Goal: Task Accomplishment & Management: Use online tool/utility

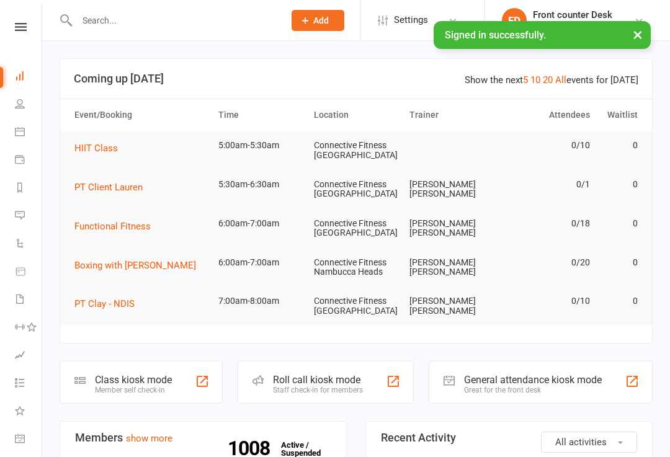
click at [631, 375] on div at bounding box center [632, 381] width 15 height 15
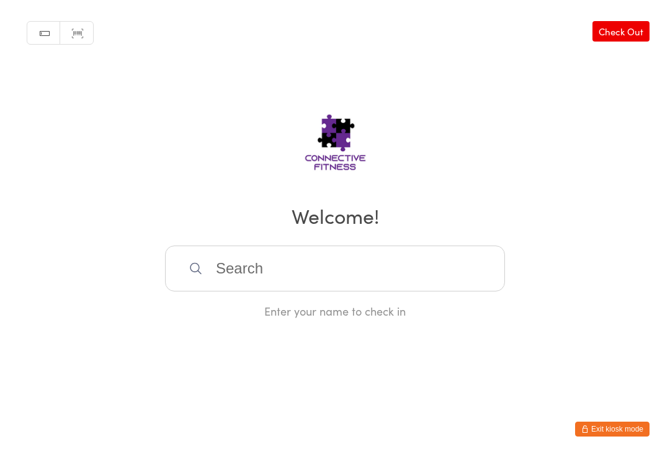
click at [455, 270] on input "search" at bounding box center [335, 269] width 340 height 46
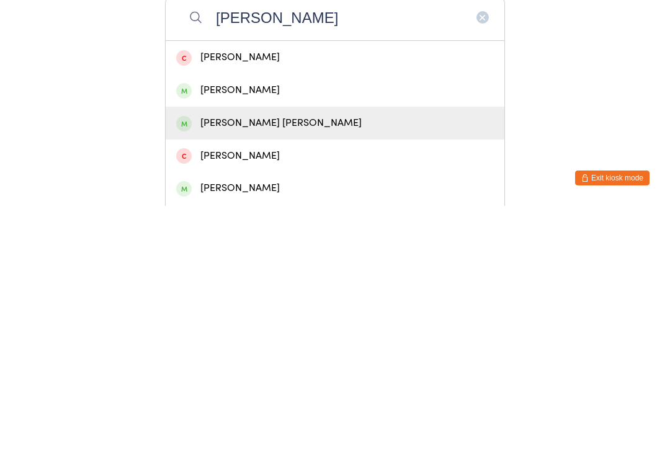
type input "Miller"
click at [262, 366] on div "Jackson Miller" at bounding box center [335, 374] width 318 height 17
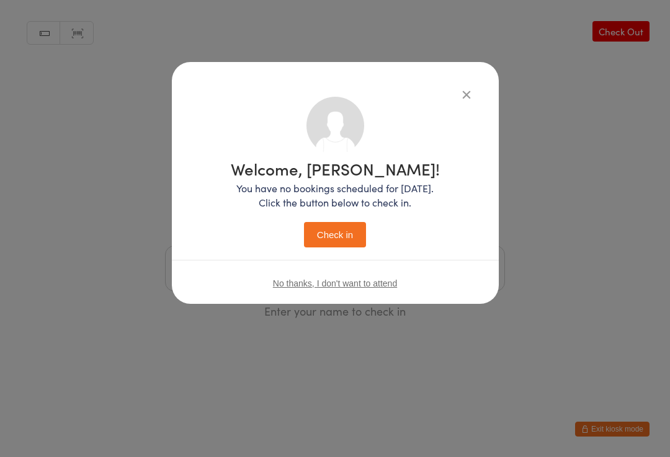
click at [336, 233] on button "Check in" at bounding box center [335, 234] width 62 height 25
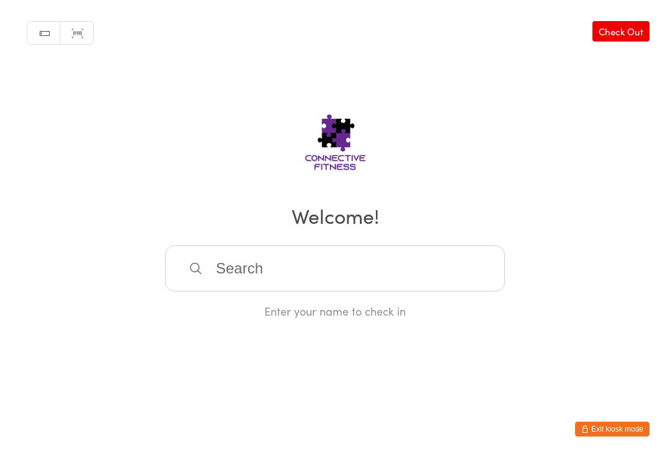
click at [315, 281] on input "search" at bounding box center [335, 269] width 340 height 46
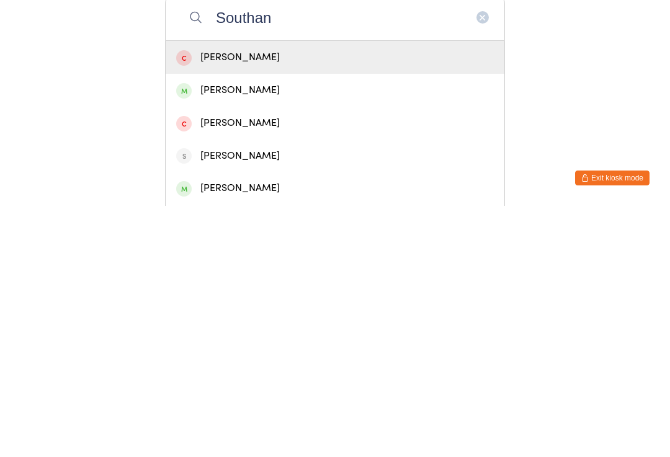
type input "Southan"
click at [281, 358] on div "Daimon Southwell" at bounding box center [335, 374] width 339 height 33
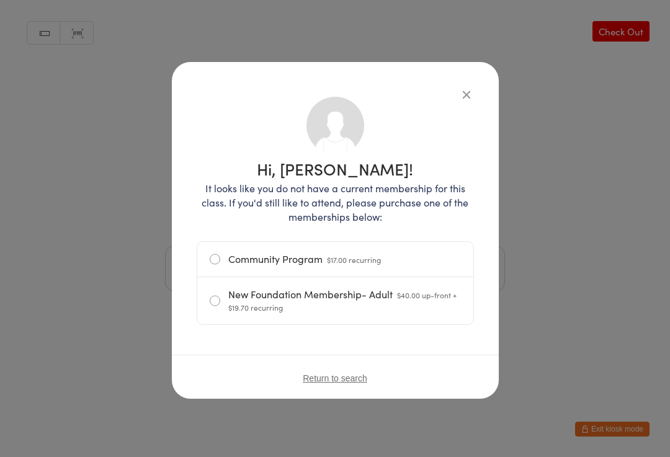
click at [471, 87] on icon "button" at bounding box center [467, 94] width 14 height 14
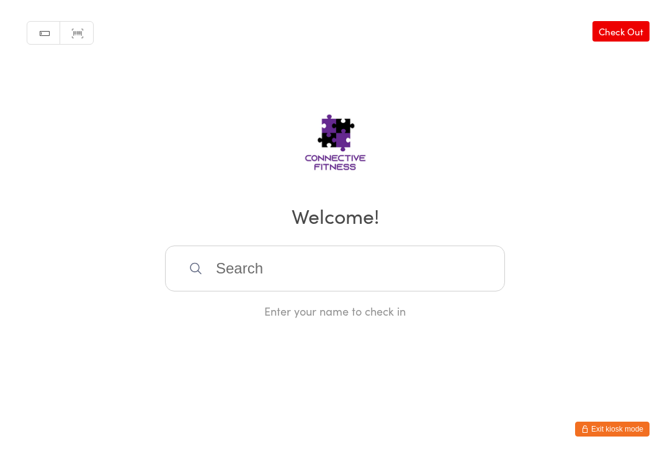
click at [298, 289] on input "search" at bounding box center [335, 269] width 340 height 46
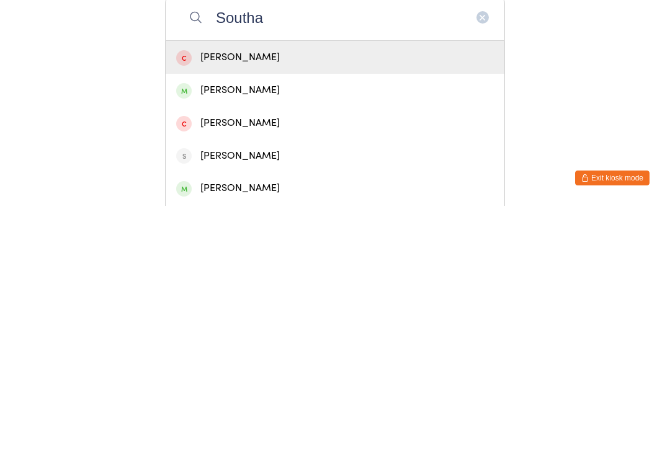
type input "Southa"
click at [263, 333] on div "Bradley Southan" at bounding box center [335, 341] width 318 height 17
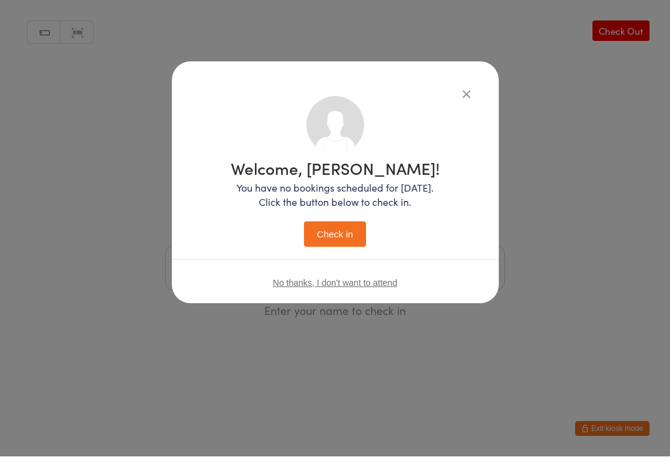
click at [464, 89] on icon "button" at bounding box center [467, 94] width 14 height 14
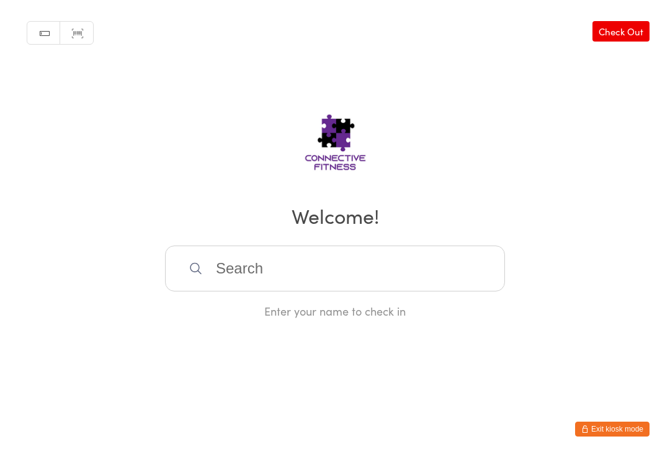
click at [319, 277] on input "search" at bounding box center [335, 269] width 340 height 46
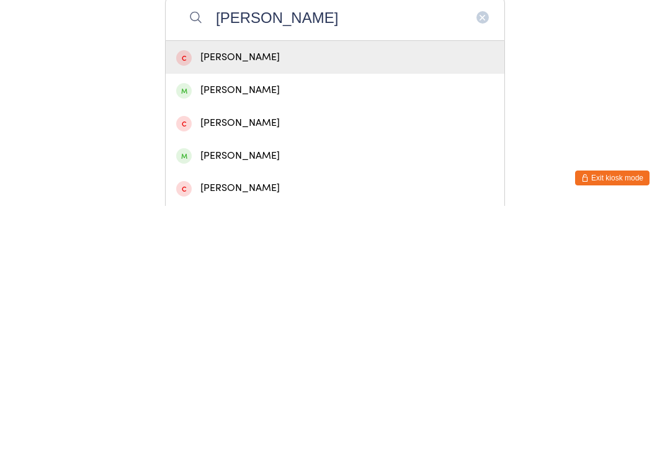
type input "Josh"
click at [246, 333] on div "Josh Brown" at bounding box center [335, 341] width 318 height 17
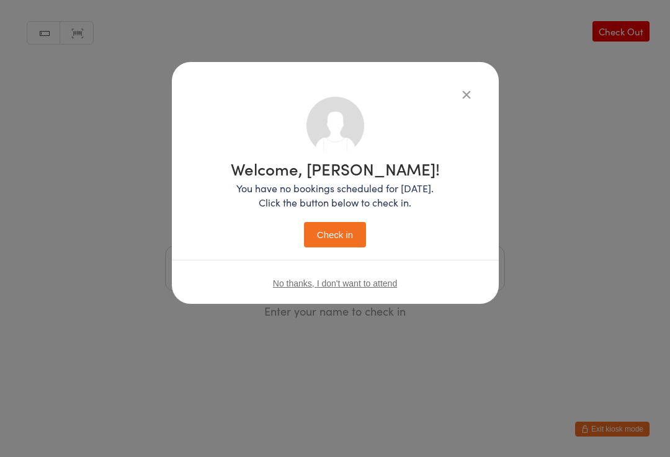
click at [349, 232] on button "Check in" at bounding box center [335, 234] width 62 height 25
